Goal: Task Accomplishment & Management: Use online tool/utility

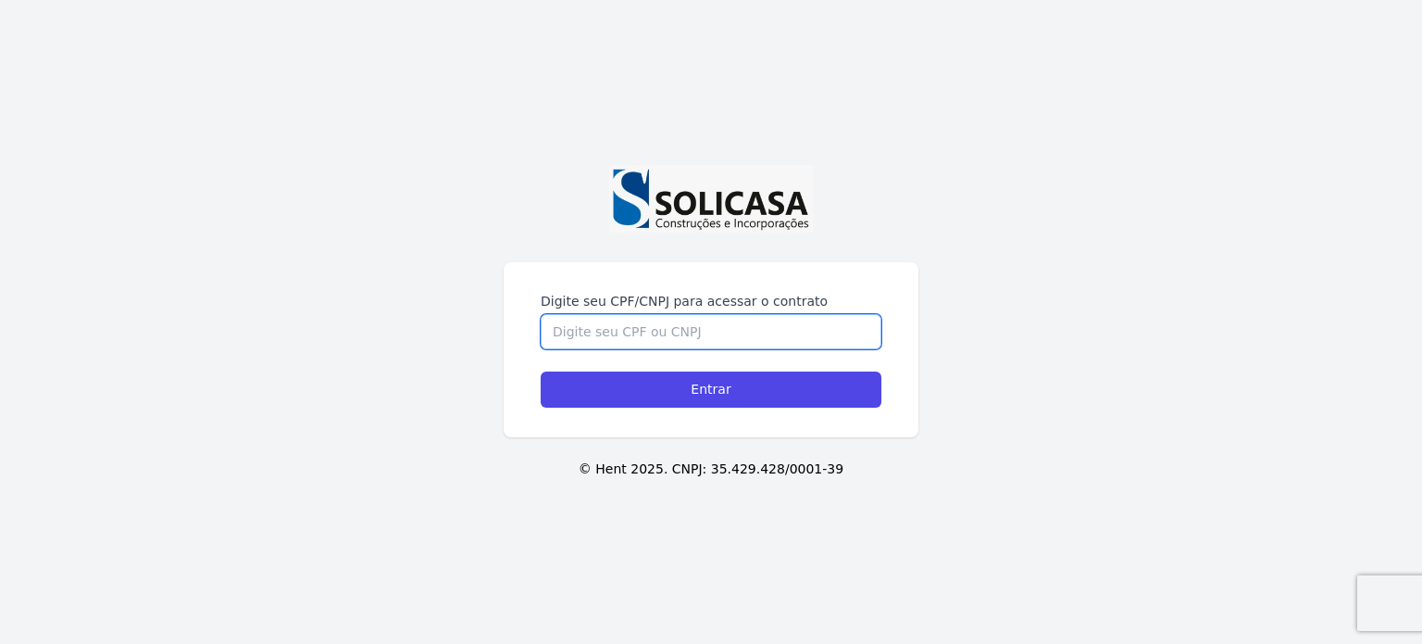
click at [711, 316] on input "Digite seu CPF/CNPJ para acessar o contrato" at bounding box center [711, 331] width 341 height 35
type input "12455508960"
click at [541, 371] on input "Entrar" at bounding box center [711, 389] width 341 height 36
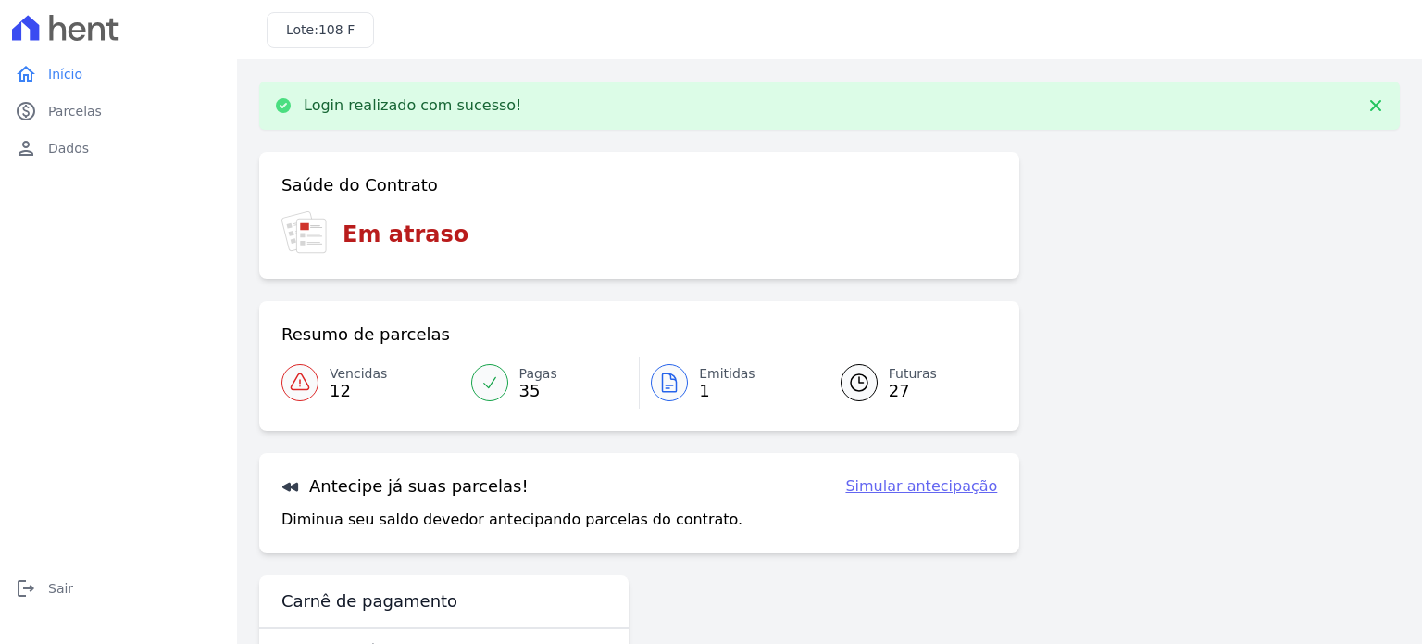
click at [542, 389] on span "35" at bounding box center [539, 390] width 38 height 15
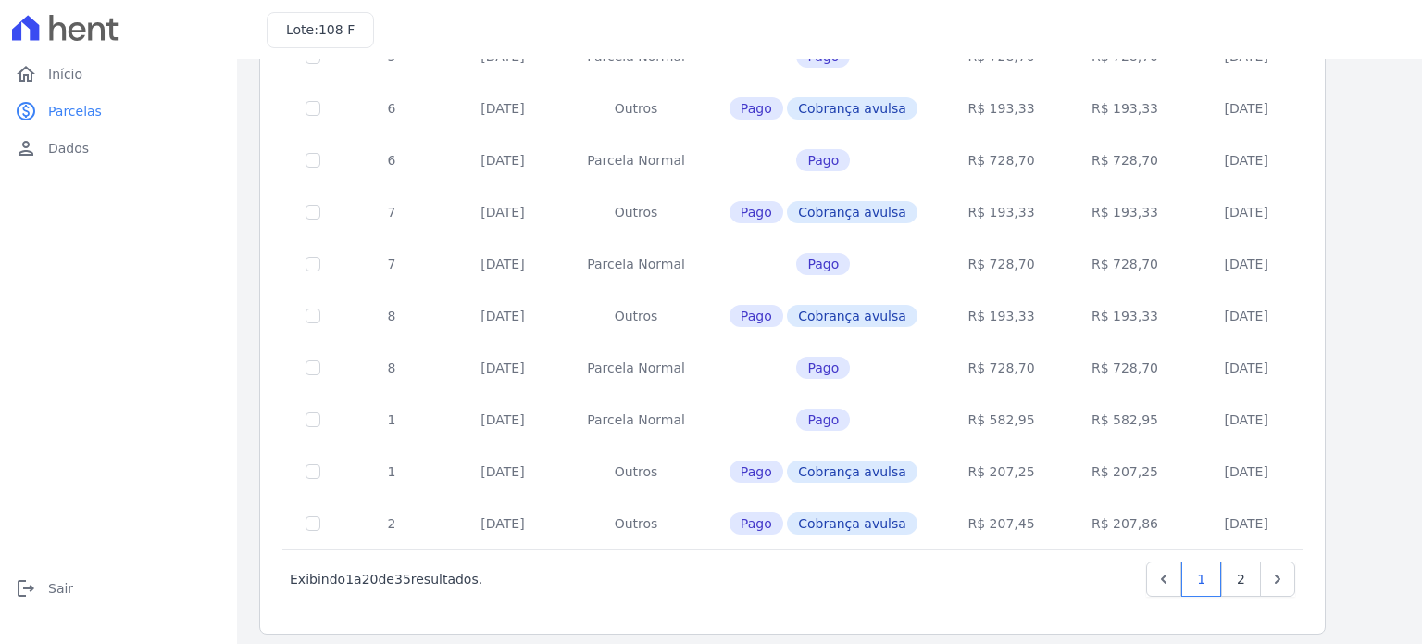
scroll to position [766, 0]
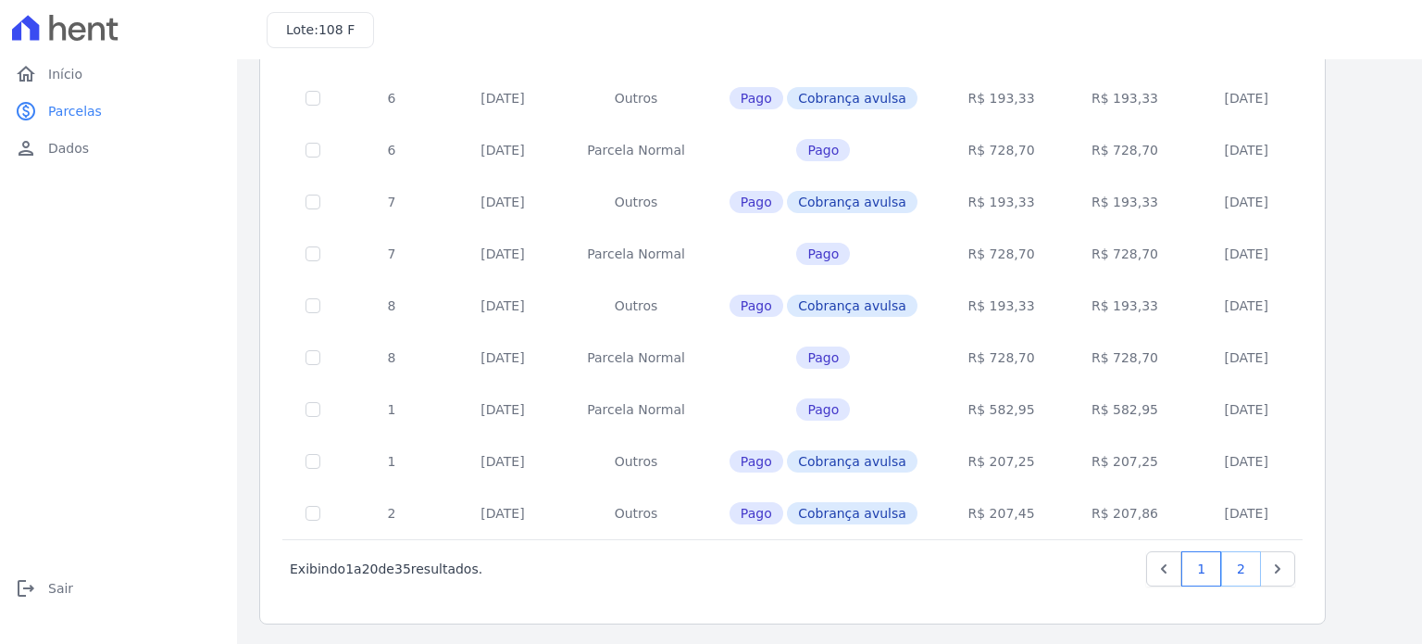
click at [1249, 566] on link "2" at bounding box center [1242, 568] width 40 height 35
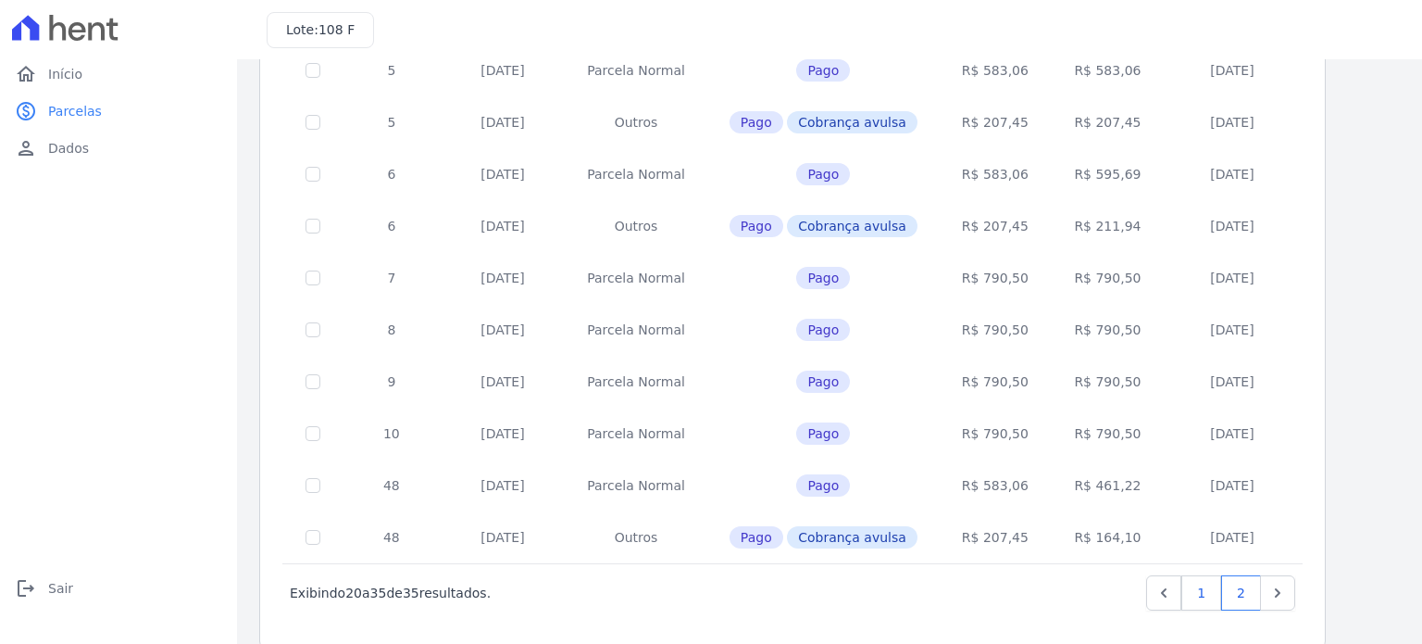
scroll to position [492, 0]
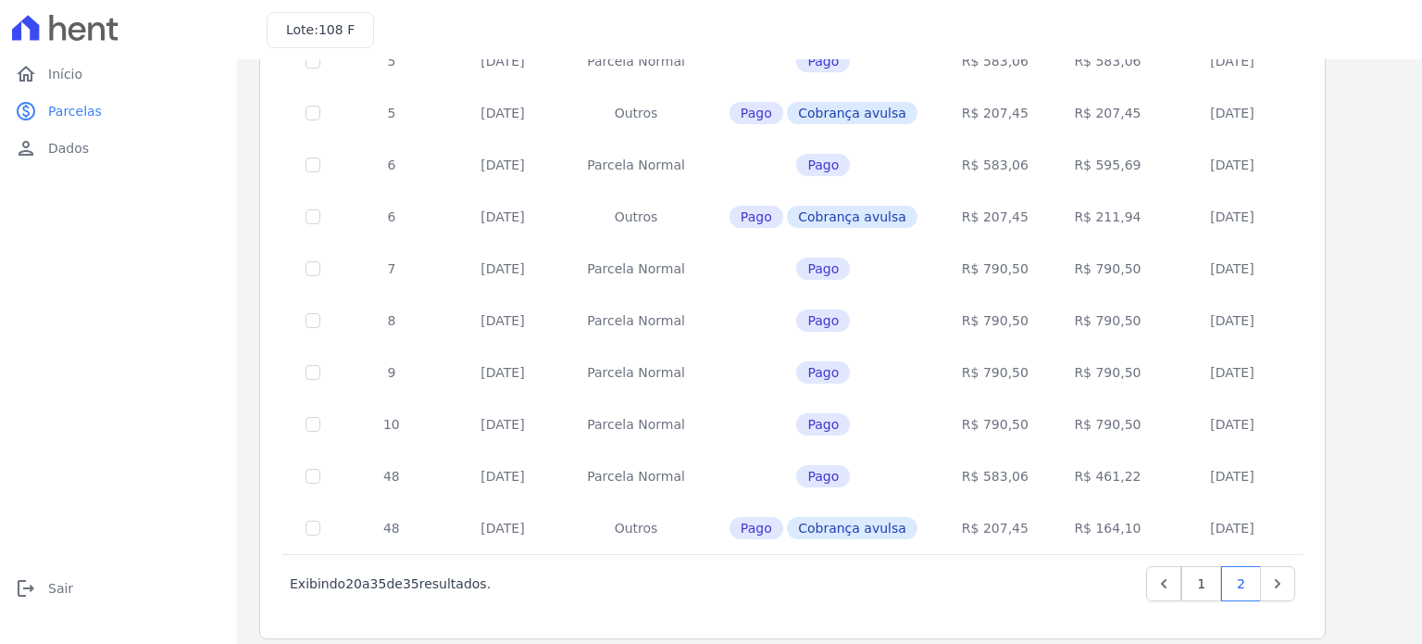
drag, startPoint x: 1259, startPoint y: 515, endPoint x: 1189, endPoint y: 514, distance: 70.4
click at [1189, 514] on td "16/02/2024" at bounding box center [1232, 528] width 135 height 52
click at [1180, 514] on td "16/02/2024" at bounding box center [1232, 528] width 135 height 52
click at [1198, 583] on link "1" at bounding box center [1202, 583] width 40 height 35
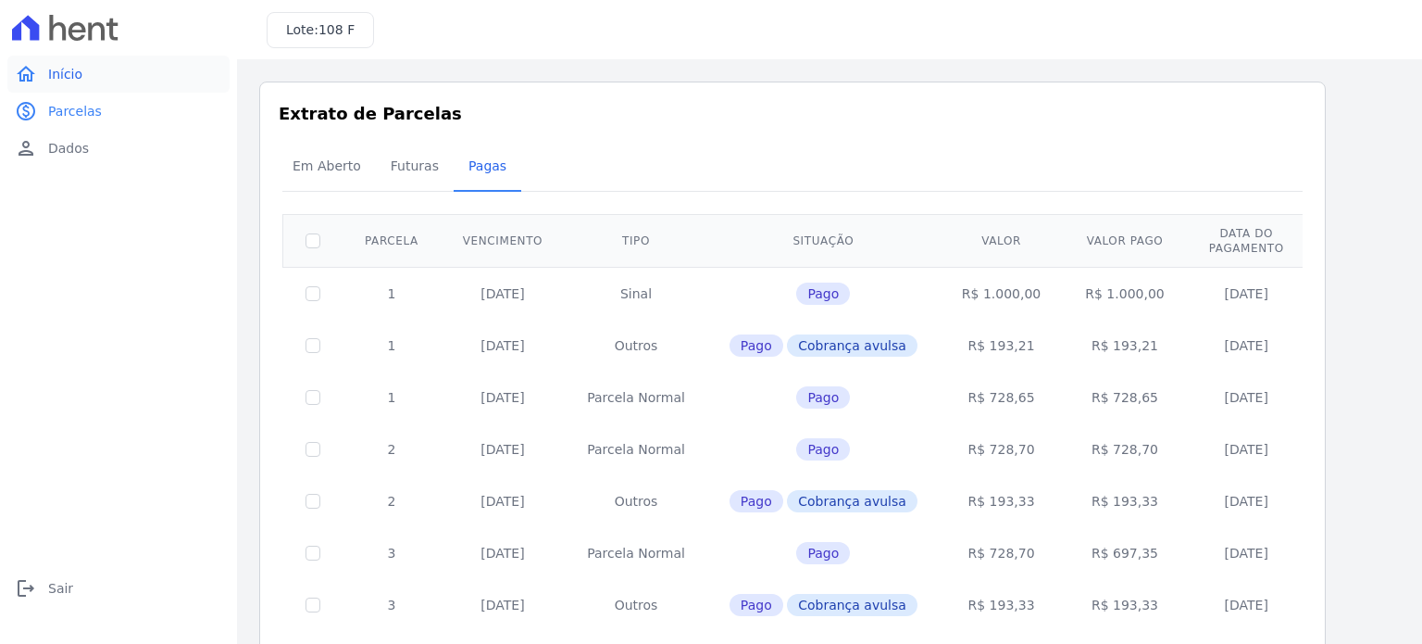
click at [104, 81] on link "home Início" at bounding box center [118, 74] width 222 height 37
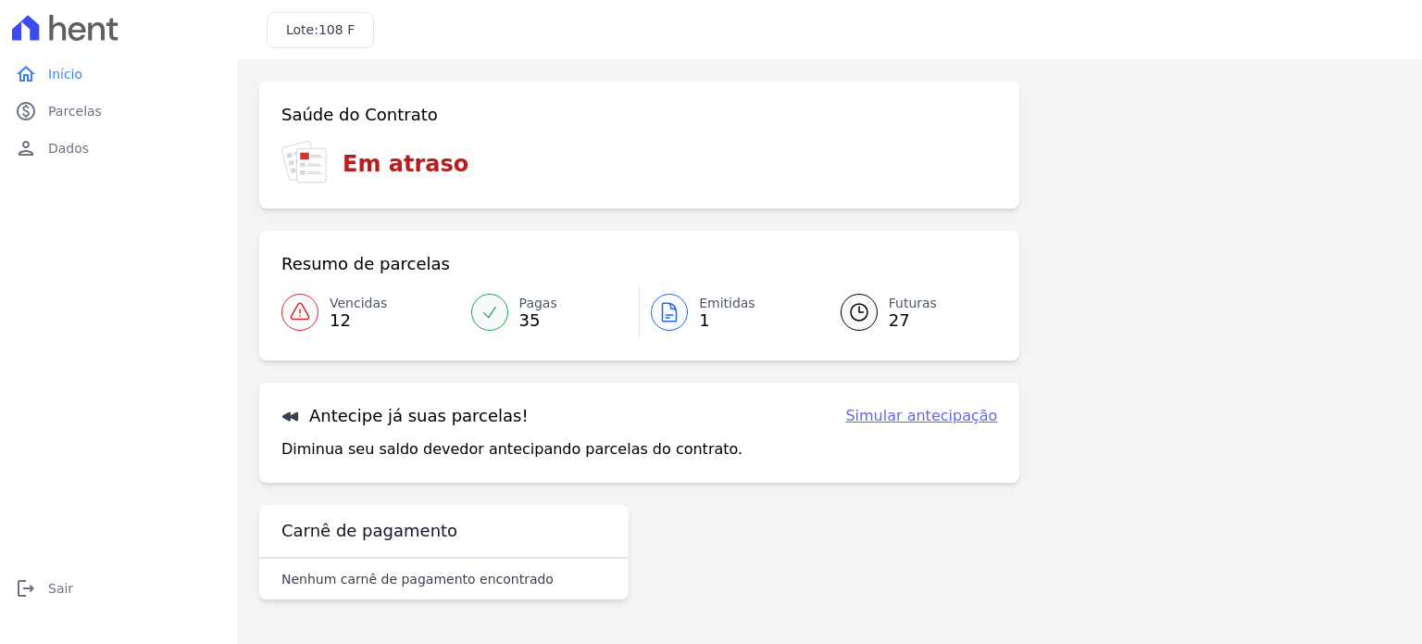
click at [396, 173] on h3 "Em atraso" at bounding box center [406, 163] width 126 height 33
click at [350, 300] on span "Vencidas" at bounding box center [358, 303] width 57 height 19
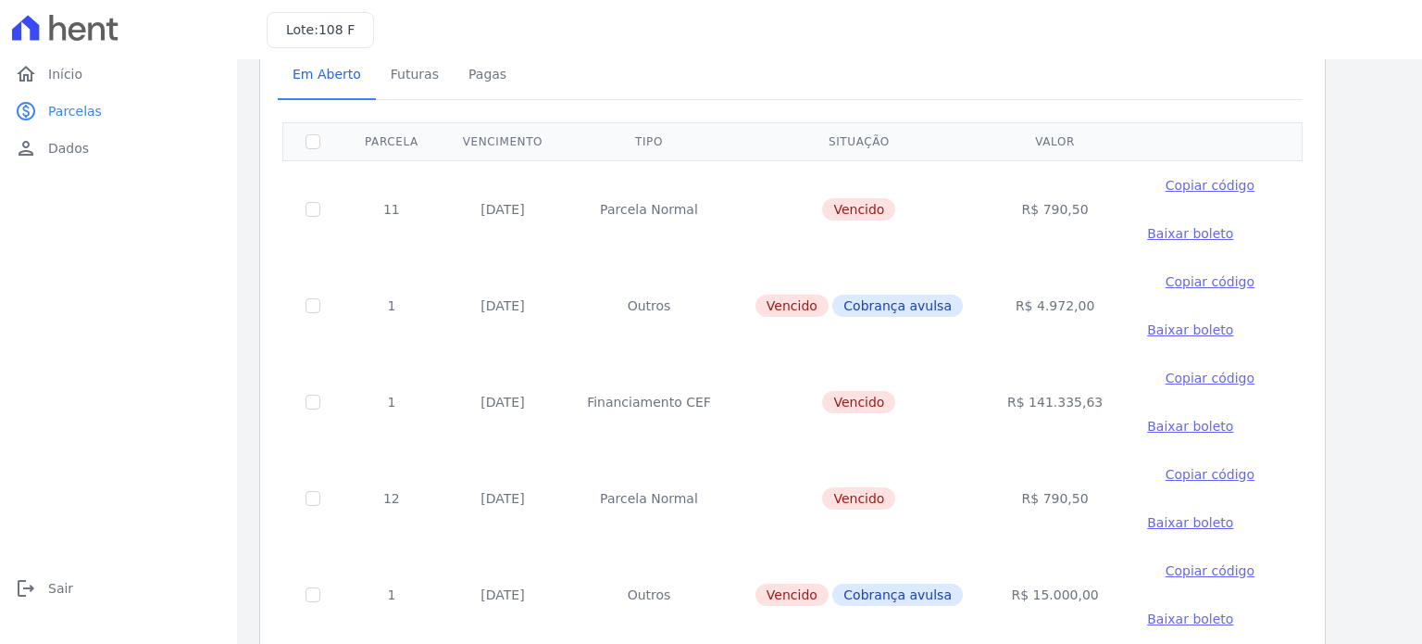
scroll to position [93, 0]
click at [1147, 520] on span "Baixar boleto" at bounding box center [1190, 521] width 86 height 15
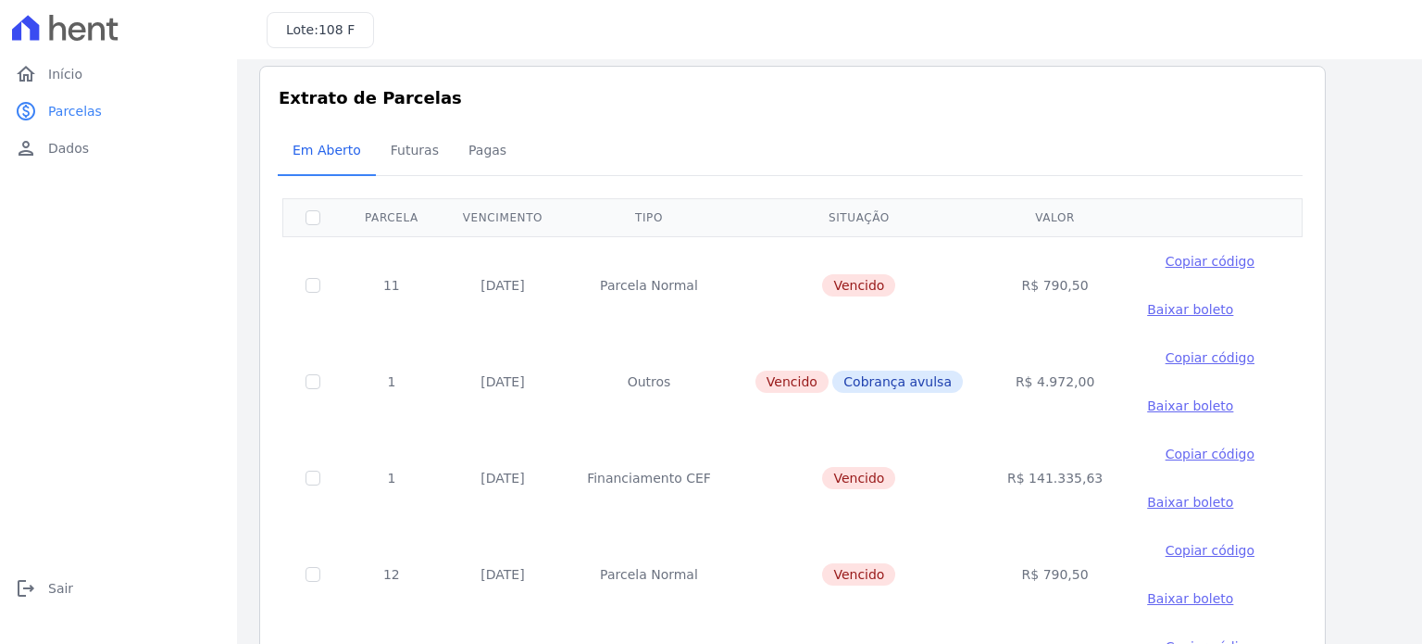
scroll to position [0, 0]
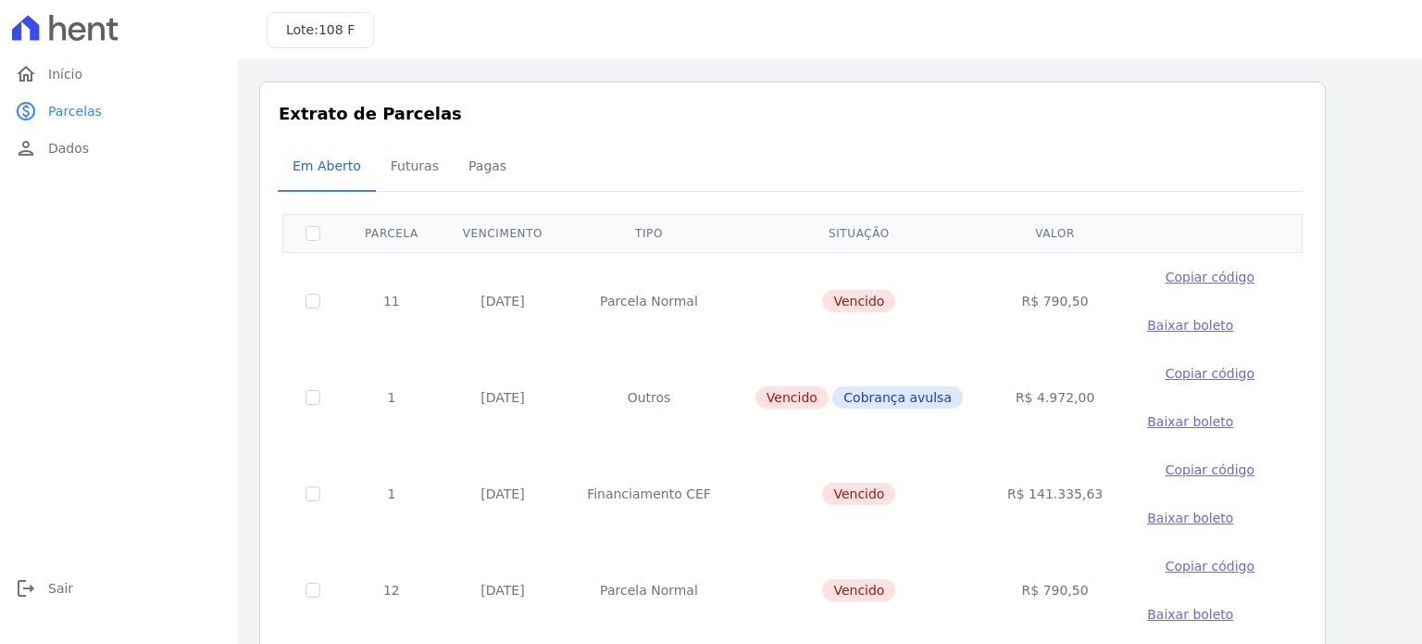
click at [668, 344] on td "Parcela Normal" at bounding box center [649, 300] width 169 height 97
drag, startPoint x: 522, startPoint y: 299, endPoint x: 445, endPoint y: 299, distance: 77.8
click at [445, 299] on td "30/11/2024" at bounding box center [503, 300] width 124 height 97
click at [517, 297] on td "30/11/2024" at bounding box center [503, 300] width 124 height 97
drag, startPoint x: 85, startPoint y: 81, endPoint x: 119, endPoint y: 99, distance: 39.0
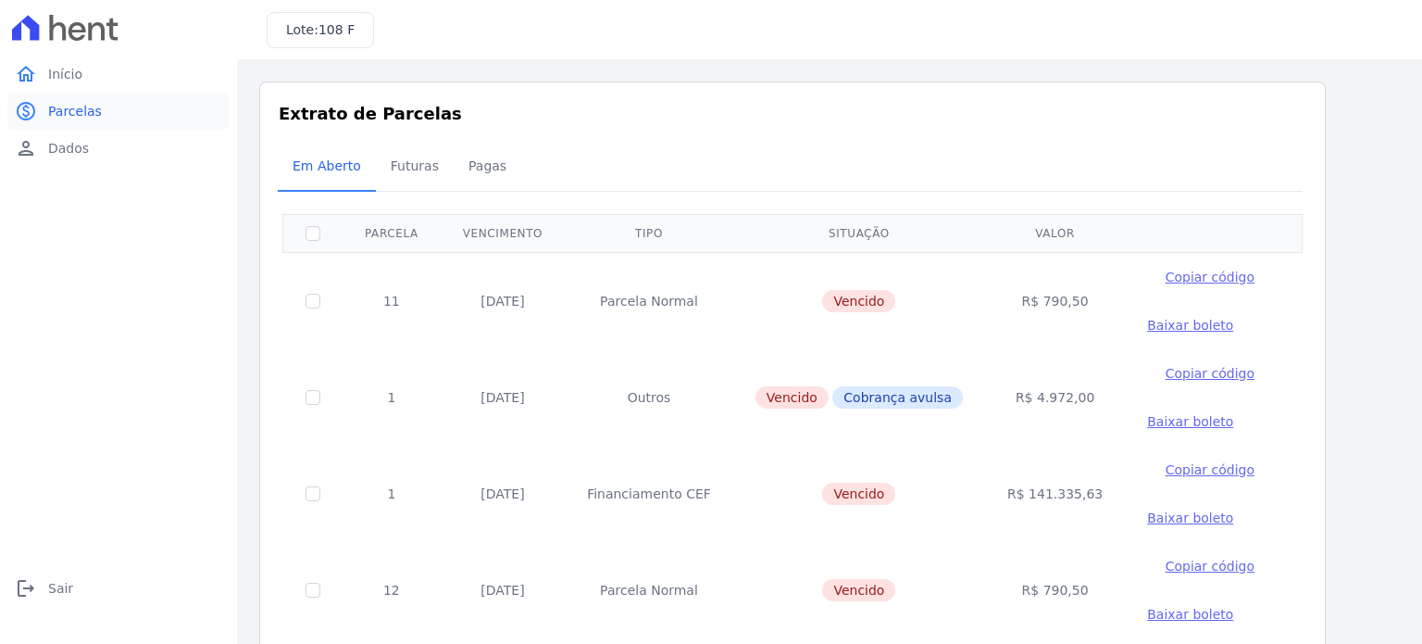
click at [85, 81] on link "home Início" at bounding box center [118, 74] width 222 height 37
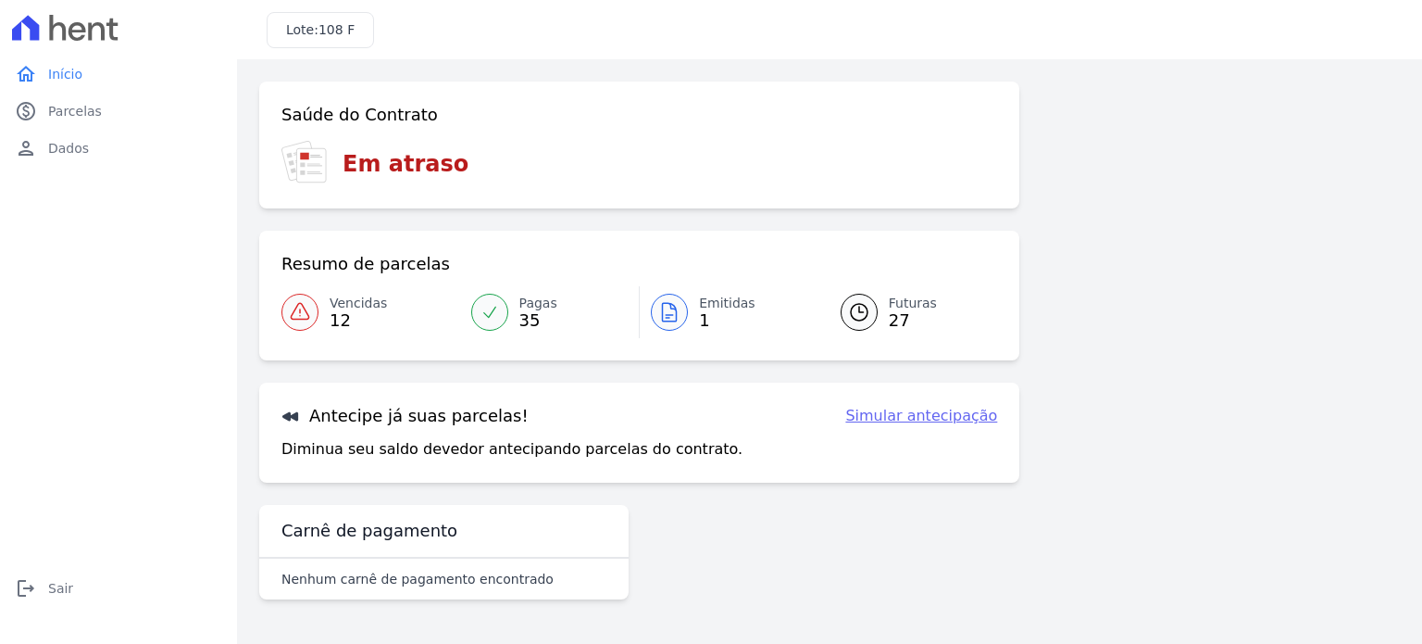
click at [915, 413] on link "Simular antecipação" at bounding box center [922, 416] width 152 height 22
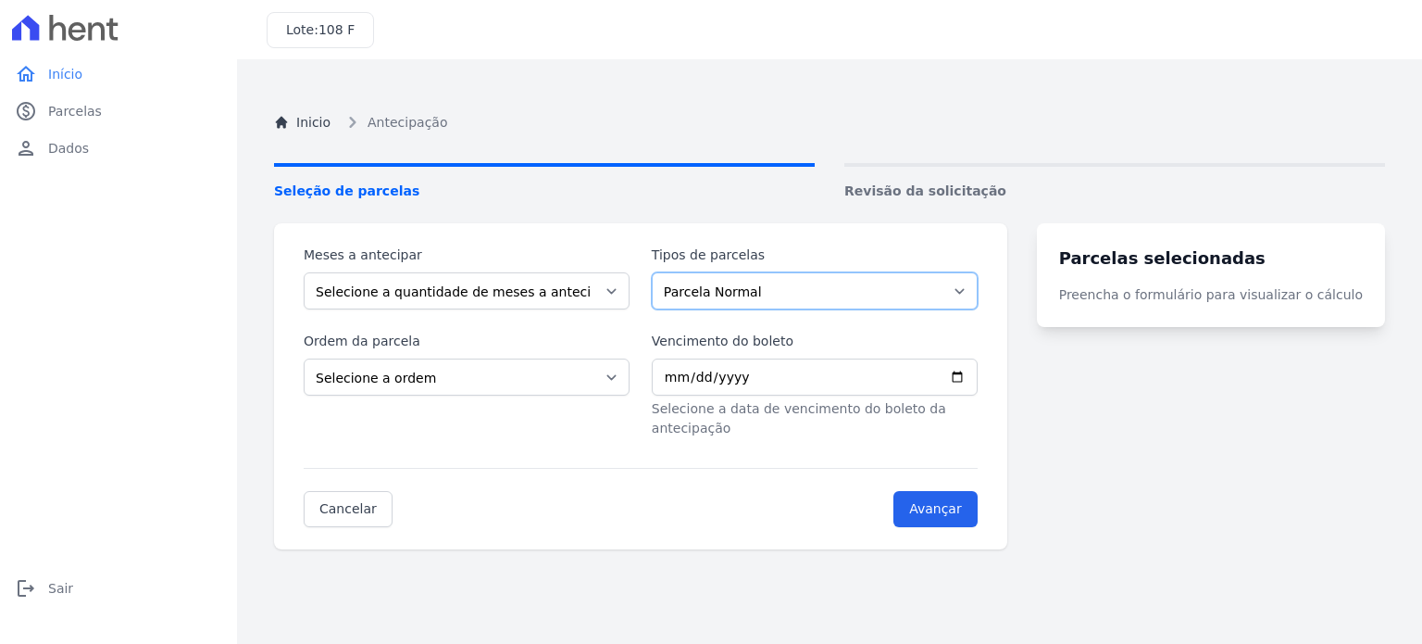
click at [771, 297] on select "Parcela Normal" at bounding box center [815, 290] width 326 height 37
click at [978, 382] on input "Vencimento do boleto" at bounding box center [815, 376] width 326 height 37
type input "2025-10-10"
click at [457, 373] on select "Selecione a ordem Últimas parcelas Primeiras parcelas" at bounding box center [467, 376] width 326 height 37
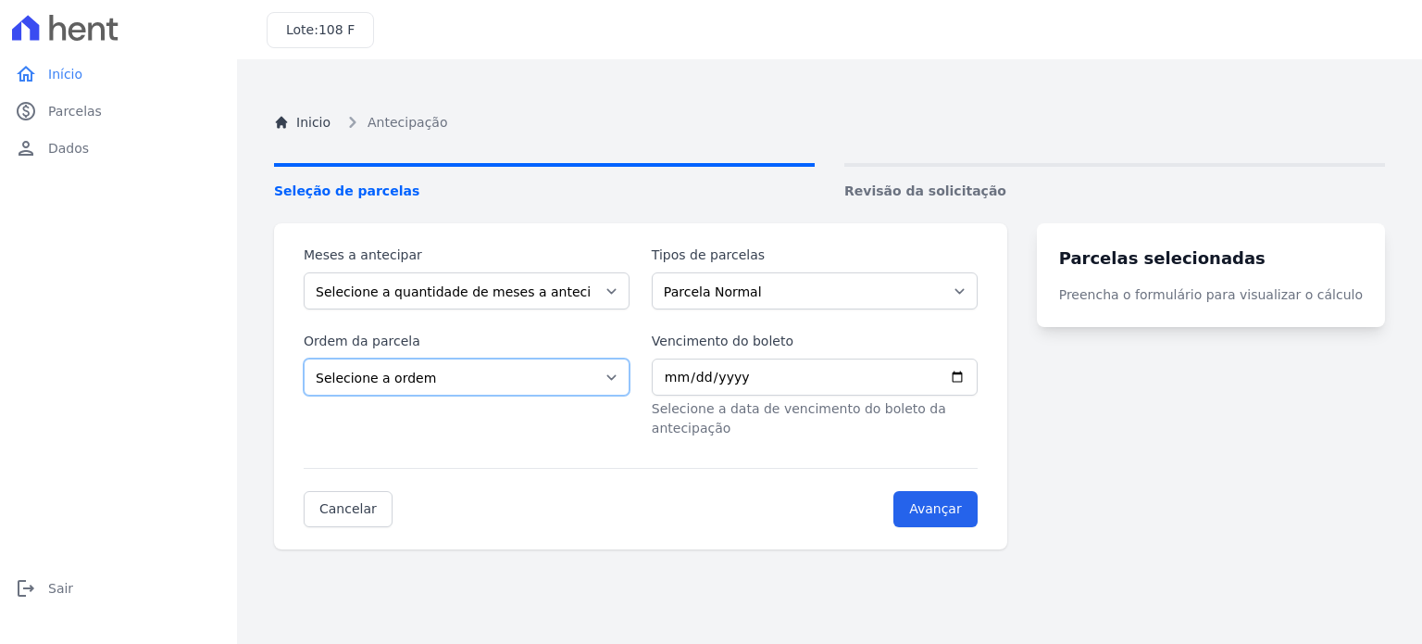
select select "ending"
click at [304, 358] on select "Selecione a ordem Últimas parcelas Primeiras parcelas" at bounding box center [467, 376] width 326 height 37
click at [499, 300] on select "Selecione a quantidade de meses a antecipar 1 2 3 4 5 6 7 8 9 10 11 12 13 14 15…" at bounding box center [467, 290] width 326 height 37
click at [304, 272] on select "Selecione a quantidade de meses a antecipar 1 2 3 4 5 6 7 8 9 10 11 12 13 14 15…" at bounding box center [467, 290] width 326 height 37
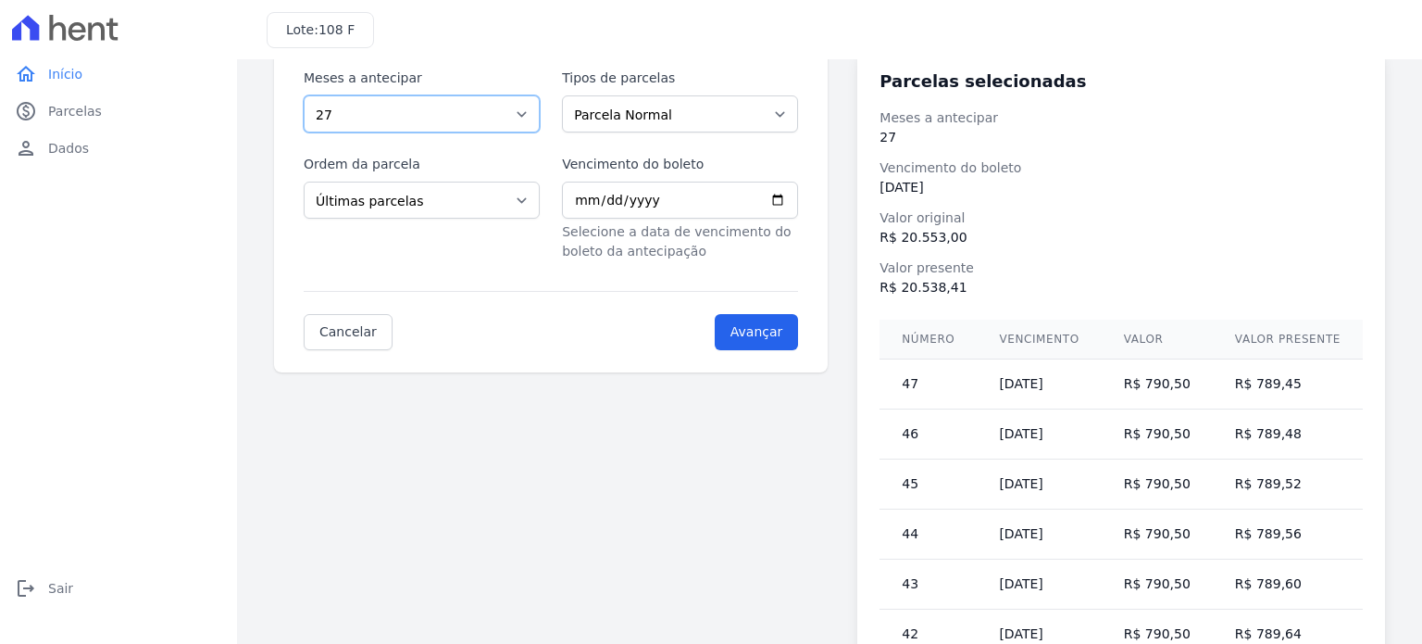
scroll to position [149, 0]
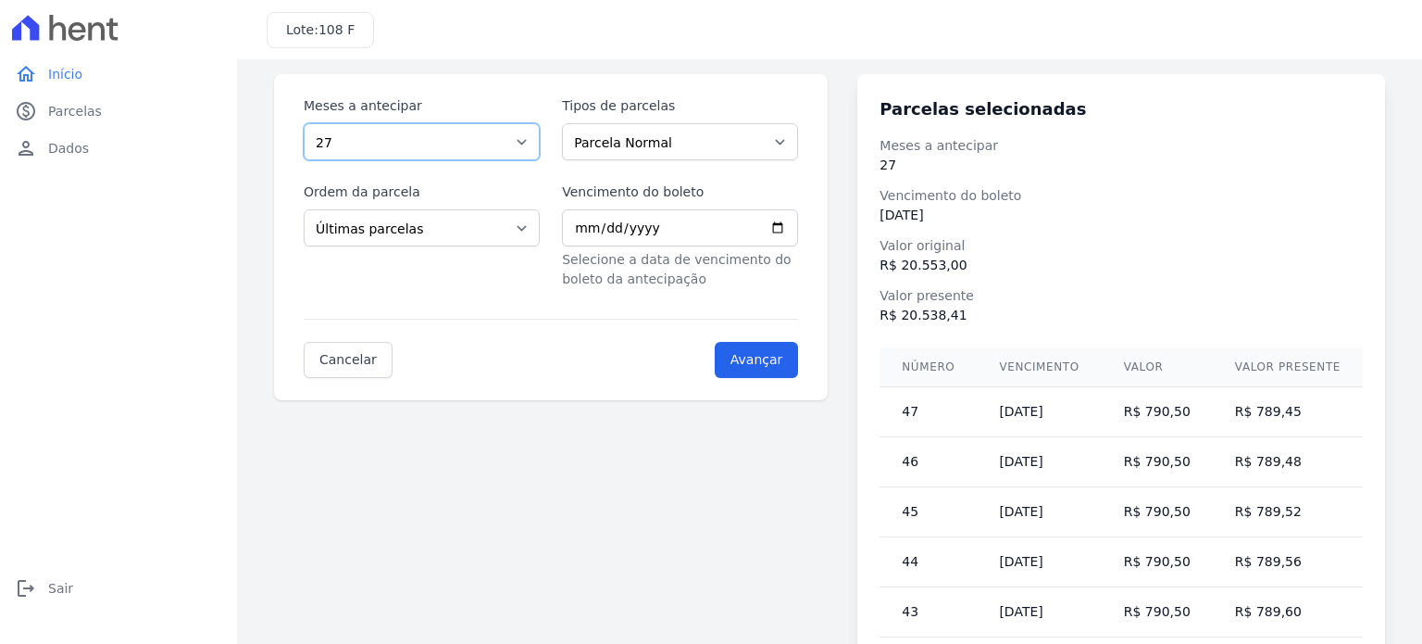
click at [406, 144] on select "Selecione a quantidade de meses a antecipar 1 2 3 4 5 6 7 8 9 10 11 12 13 14 15…" at bounding box center [422, 141] width 236 height 37
click at [304, 123] on select "Selecione a quantidade de meses a antecipar 1 2 3 4 5 6 7 8 9 10 11 12 13 14 15…" at bounding box center [422, 141] width 236 height 37
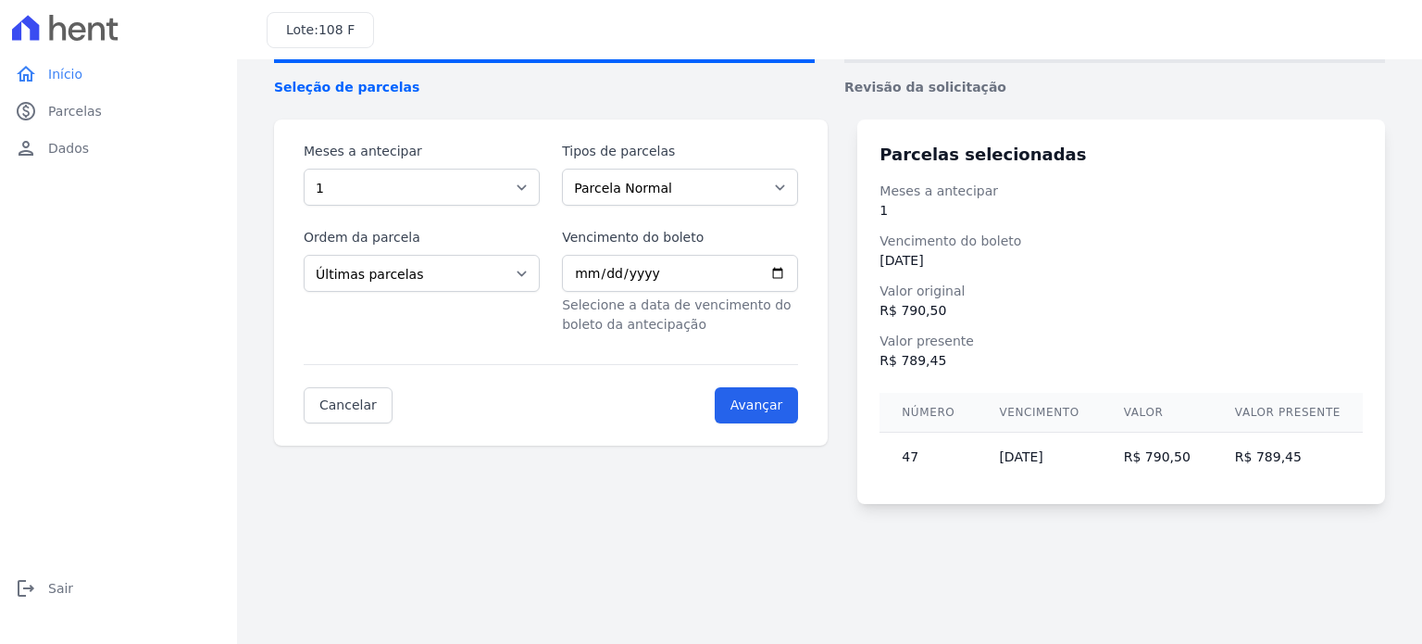
click at [794, 361] on form "Meses a antecipar Selecione a quantidade de meses a antecipar 1 2 3 4 5 6 7 8 9…" at bounding box center [551, 283] width 495 height 282
click at [469, 192] on select "Selecione a quantidade de meses a antecipar 1 2 3 4 5 6 7 8 9 10 11 12 13 14 15…" at bounding box center [422, 187] width 236 height 37
click at [304, 169] on select "Selecione a quantidade de meses a antecipar 1 2 3 4 5 6 7 8 9 10 11 12 13 14 15…" at bounding box center [422, 187] width 236 height 37
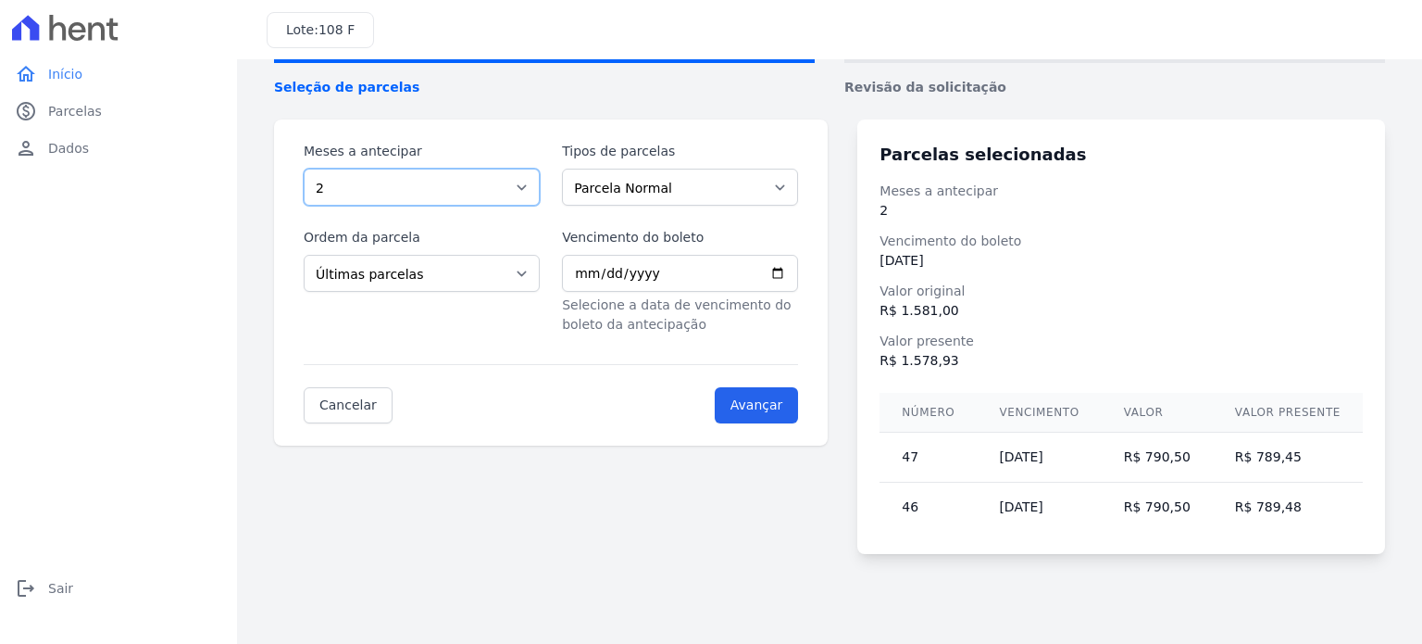
click at [485, 177] on select "Selecione a quantidade de meses a antecipar 1 2 3 4 5 6 7 8 9 10 11 12 13 14 15…" at bounding box center [422, 187] width 236 height 37
click at [304, 169] on select "Selecione a quantidade de meses a antecipar 1 2 3 4 5 6 7 8 9 10 11 12 13 14 15…" at bounding box center [422, 187] width 236 height 37
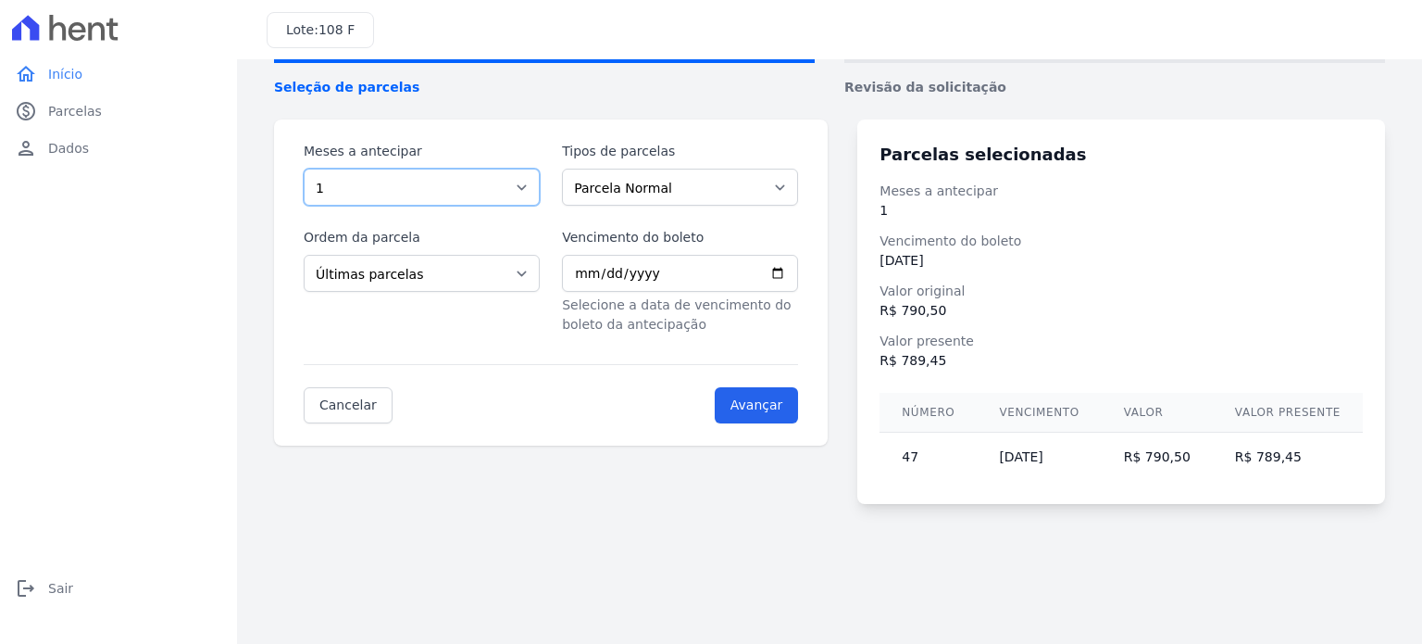
click at [470, 191] on select "Selecione a quantidade de meses a antecipar 1 2 3 4 5 6 7 8 9 10 11 12 13 14 15…" at bounding box center [422, 187] width 236 height 37
click at [304, 169] on select "Selecione a quantidade de meses a antecipar 1 2 3 4 5 6 7 8 9 10 11 12 13 14 15…" at bounding box center [422, 187] width 236 height 37
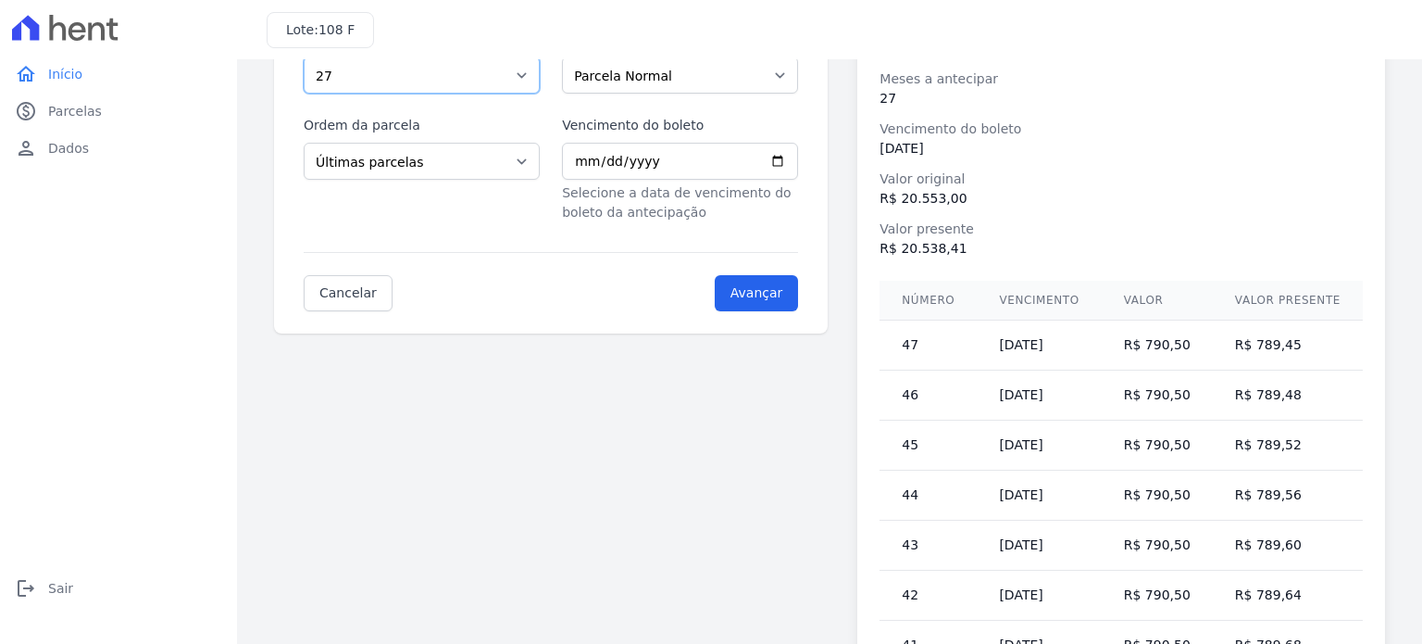
scroll to position [0, 0]
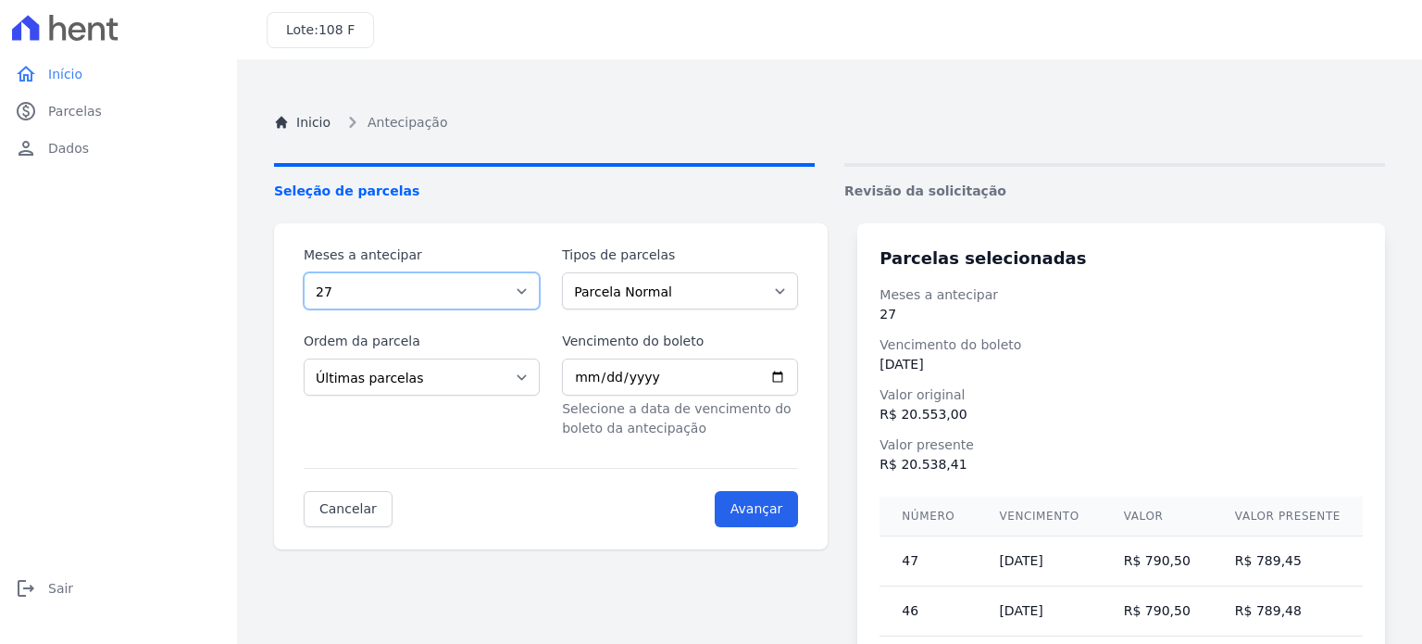
click at [493, 286] on select "Selecione a quantidade de meses a antecipar 1 2 3 4 5 6 7 8 9 10 11 12 13 14 15…" at bounding box center [422, 290] width 236 height 37
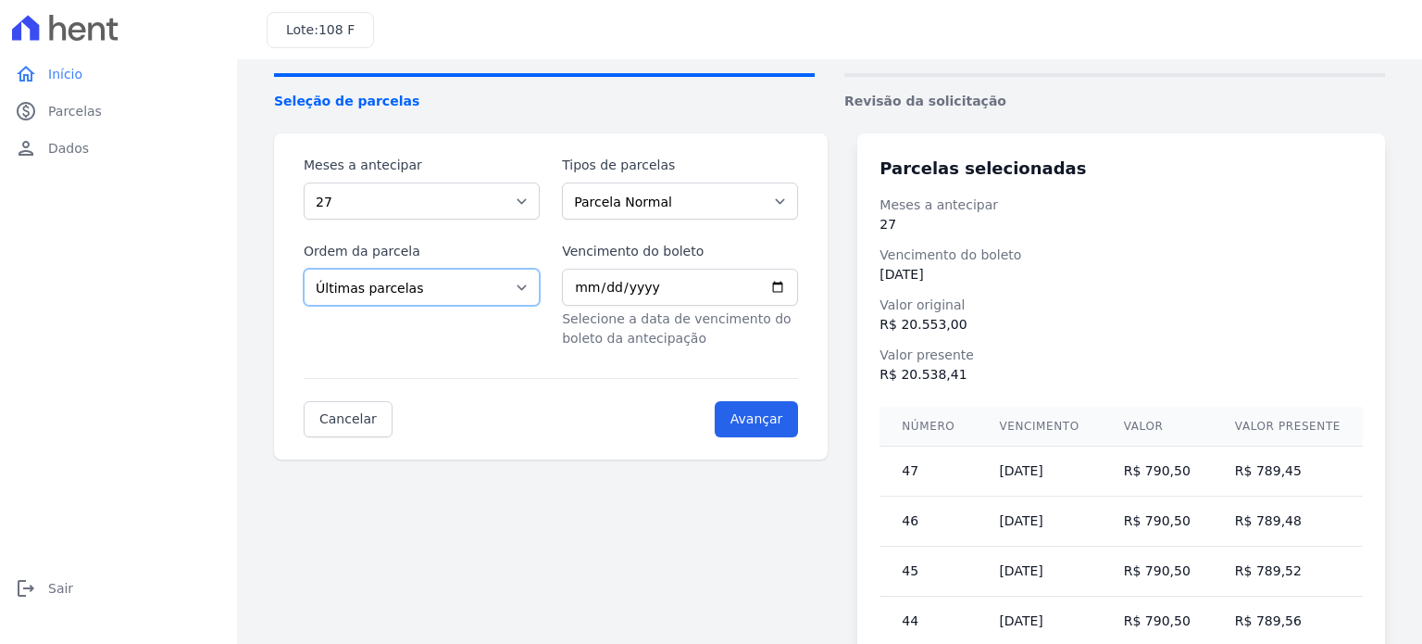
scroll to position [93, 0]
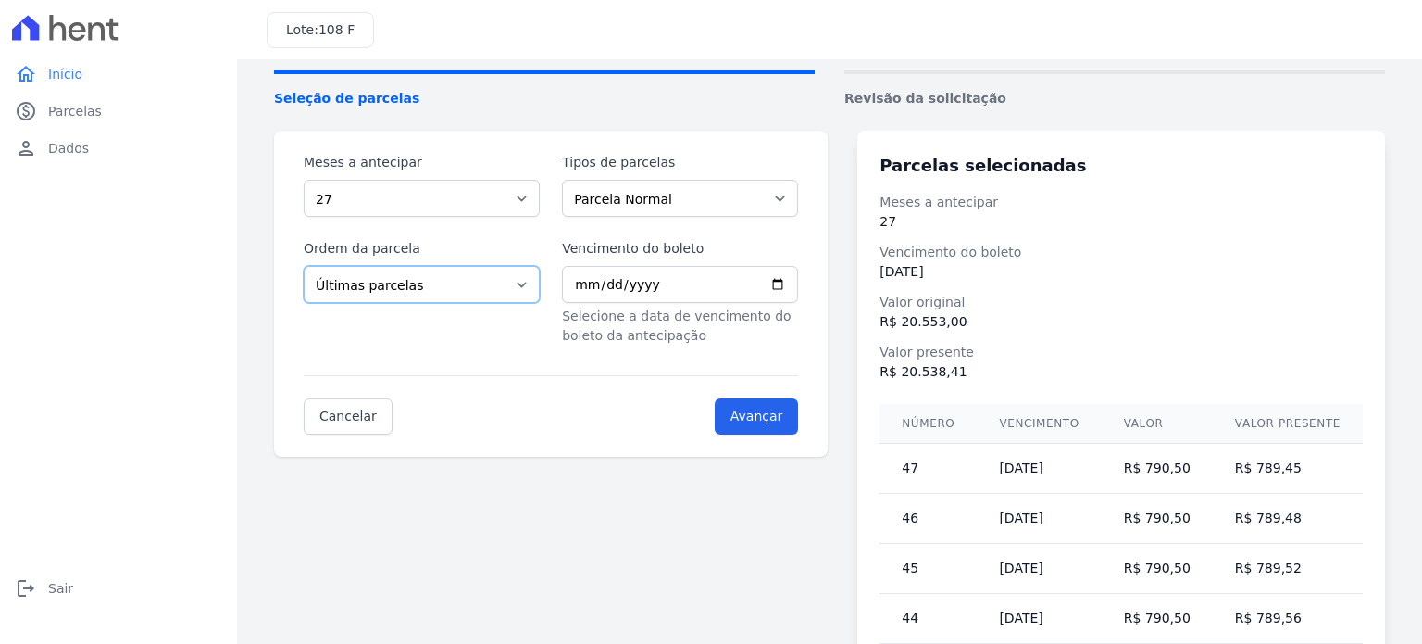
click at [454, 273] on select "Selecione a ordem Últimas parcelas Primeiras parcelas" at bounding box center [422, 284] width 236 height 37
drag, startPoint x: 469, startPoint y: 196, endPoint x: 434, endPoint y: 199, distance: 34.4
click at [469, 196] on select "Selecione a quantidade de meses a antecipar 1 2 3 4 5 6 7 8 9 10 11 12 13 14 15…" at bounding box center [422, 198] width 236 height 37
select select "1"
click at [304, 180] on select "Selecione a quantidade de meses a antecipar 1 2 3 4 5 6 7 8 9 10 11 12 13 14 15…" at bounding box center [422, 198] width 236 height 37
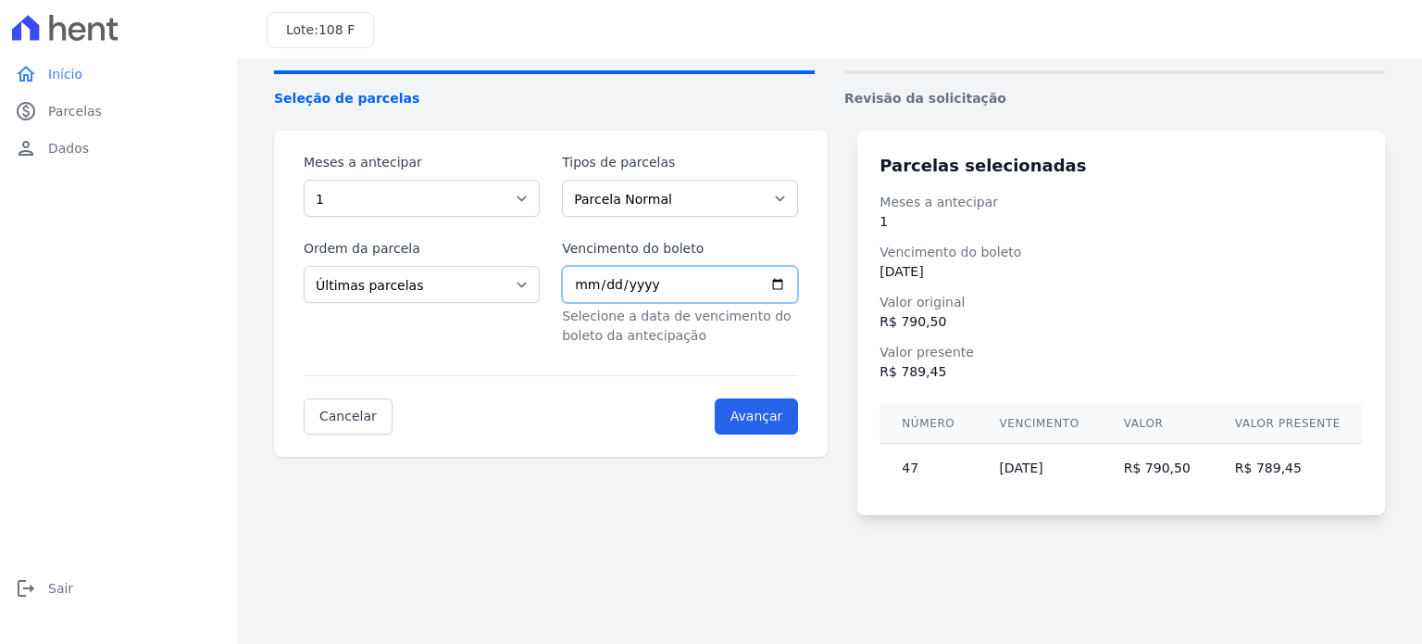
click at [796, 292] on input "2025-10-10" at bounding box center [680, 284] width 236 height 37
type input "2025-10-06"
click at [761, 412] on input "Avançar" at bounding box center [757, 416] width 84 height 36
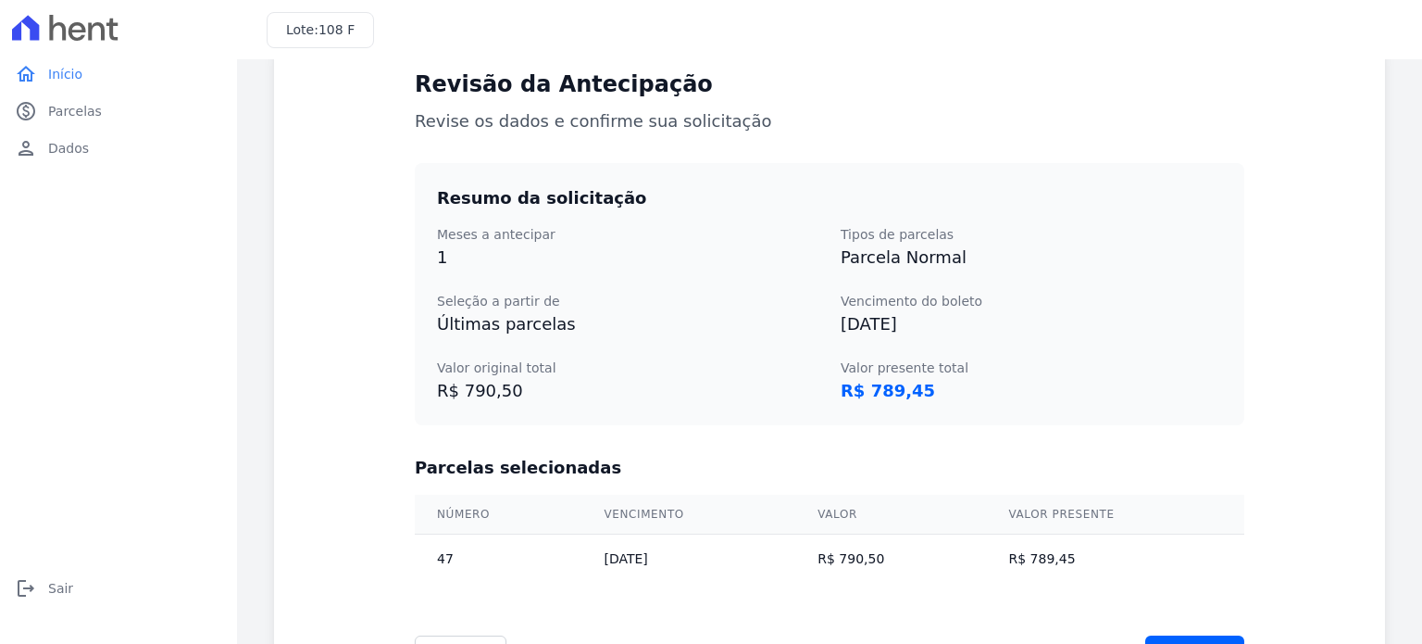
scroll to position [108, 0]
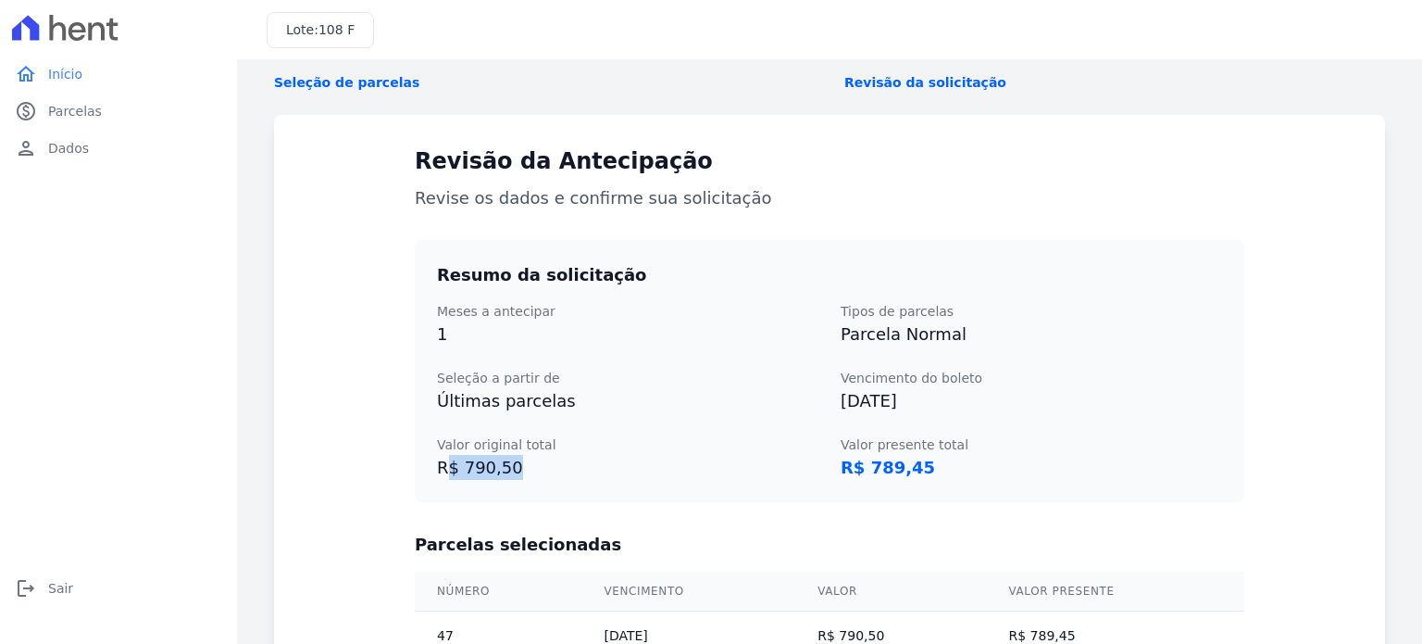
drag, startPoint x: 504, startPoint y: 466, endPoint x: 436, endPoint y: 468, distance: 67.6
click at [437, 468] on dd "R$ 790,50" at bounding box center [628, 467] width 382 height 25
click at [600, 370] on dt "Seleção a partir de" at bounding box center [628, 378] width 382 height 19
